Goal: Information Seeking & Learning: Find specific fact

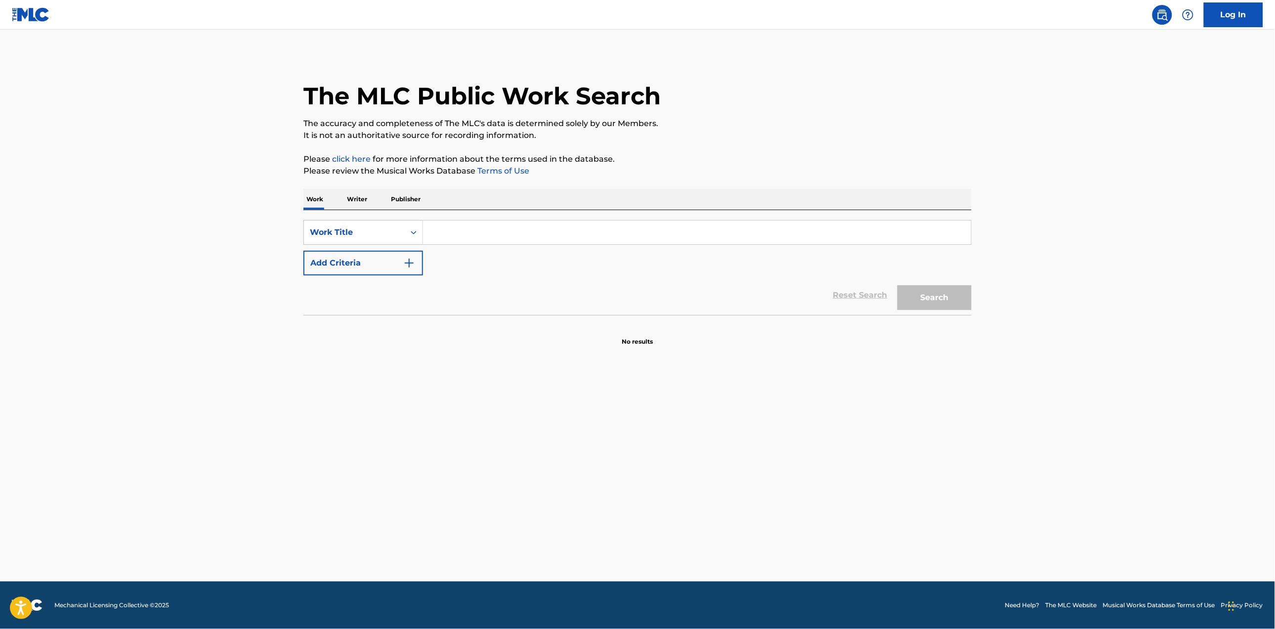
click at [435, 242] on input "Search Form" at bounding box center [697, 232] width 548 height 24
type input "growing pains"
click at [409, 258] on img "Search Form" at bounding box center [409, 263] width 12 height 12
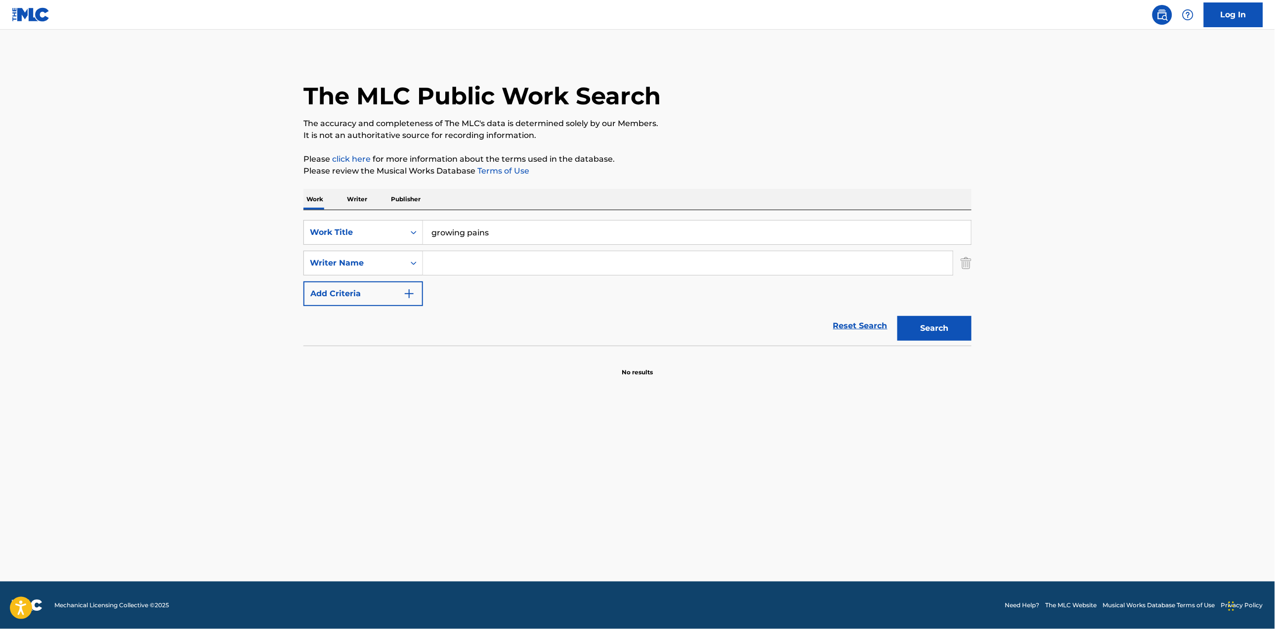
click at [439, 256] on input "Search Form" at bounding box center [688, 263] width 530 height 24
type input "[PERSON_NAME]"
click at [897, 316] on button "Search" at bounding box center [934, 328] width 74 height 25
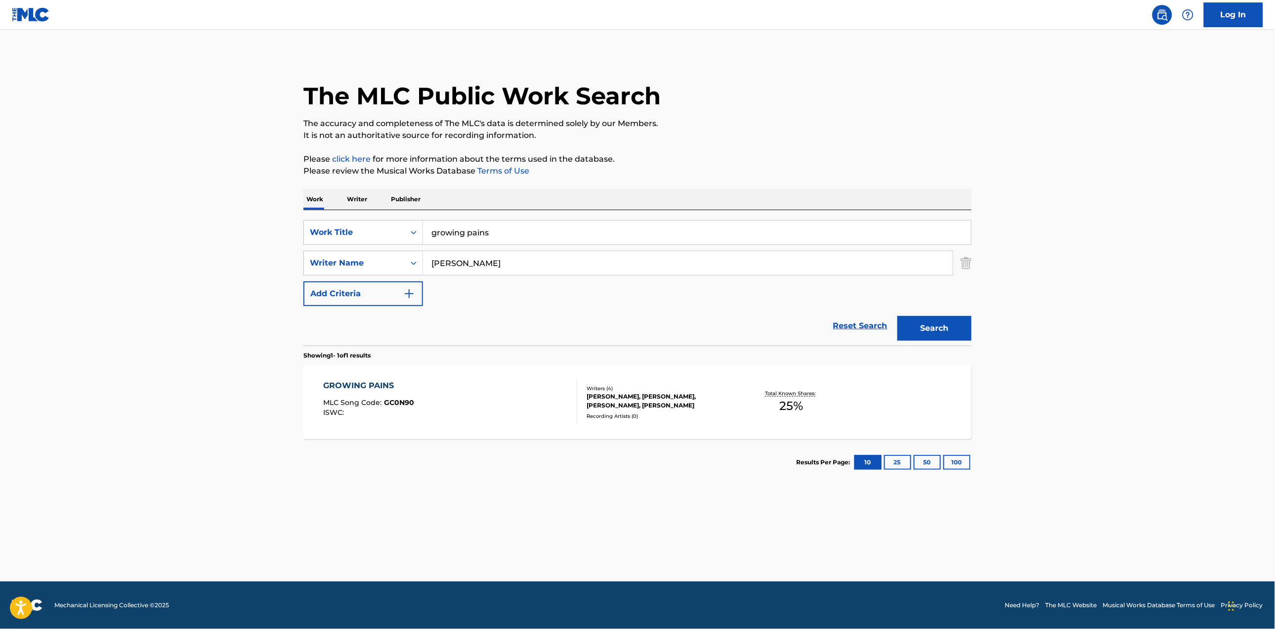
click at [486, 397] on div "GROWING PAINS MLC Song Code : GC0N90 ISWC :" at bounding box center [451, 402] width 254 height 44
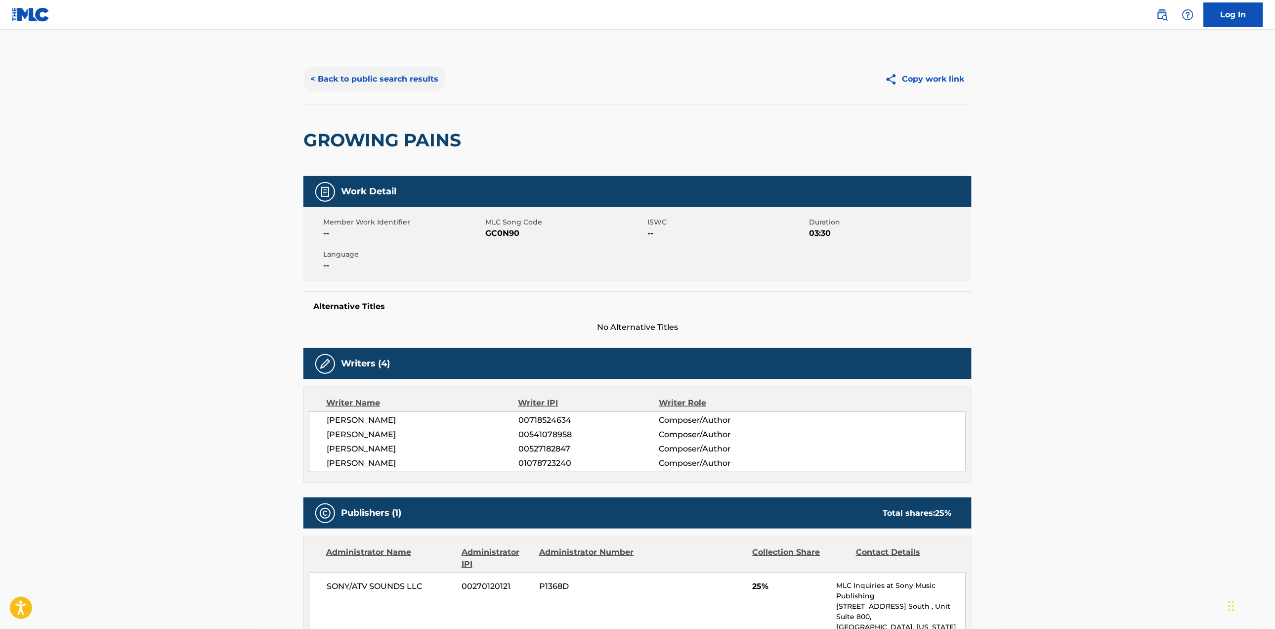
click at [347, 76] on button "< Back to public search results" at bounding box center [374, 79] width 142 height 25
